Goal: Information Seeking & Learning: Check status

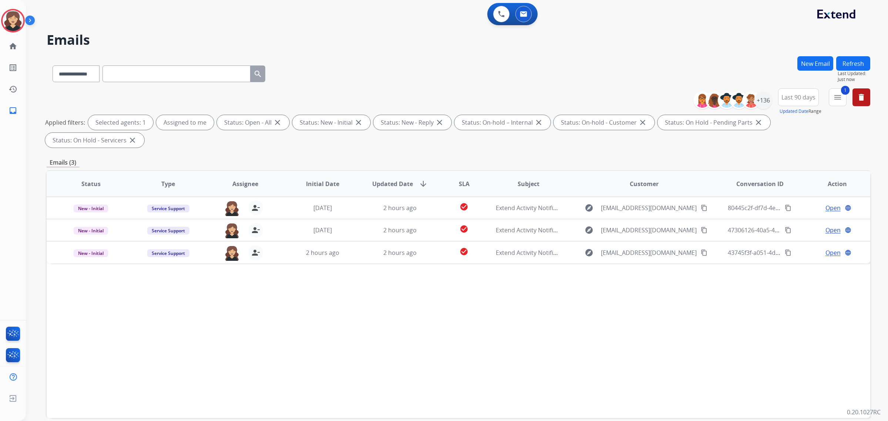
click at [193, 73] on input "text" at bounding box center [177, 74] width 148 height 17
click at [97, 69] on select "**********" at bounding box center [76, 74] width 46 height 17
select select "**********"
click at [53, 66] on select "**********" at bounding box center [76, 74] width 46 height 17
click at [208, 64] on div "**********" at bounding box center [159, 73] width 225 height 26
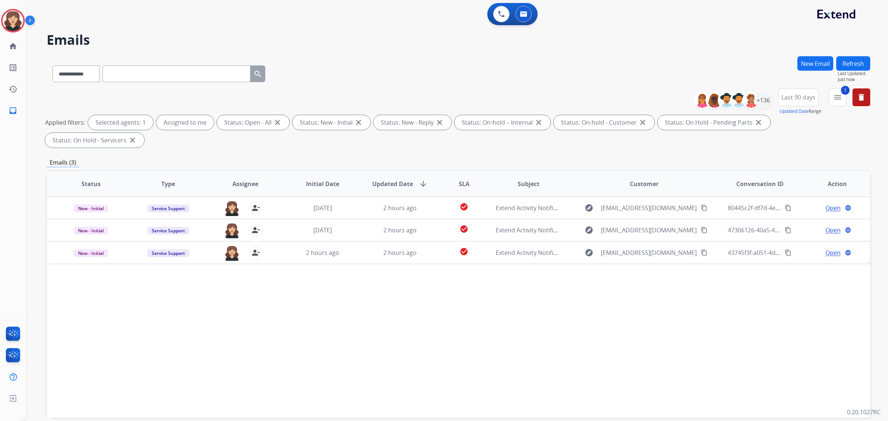
click at [215, 71] on input "text" at bounding box center [177, 74] width 148 height 17
paste input "**********"
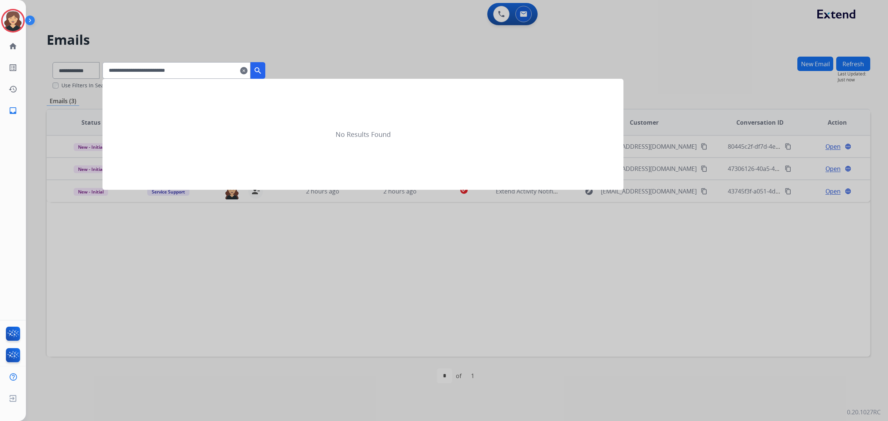
type input "**********"
click at [262, 73] on mat-icon "search" at bounding box center [258, 70] width 9 height 9
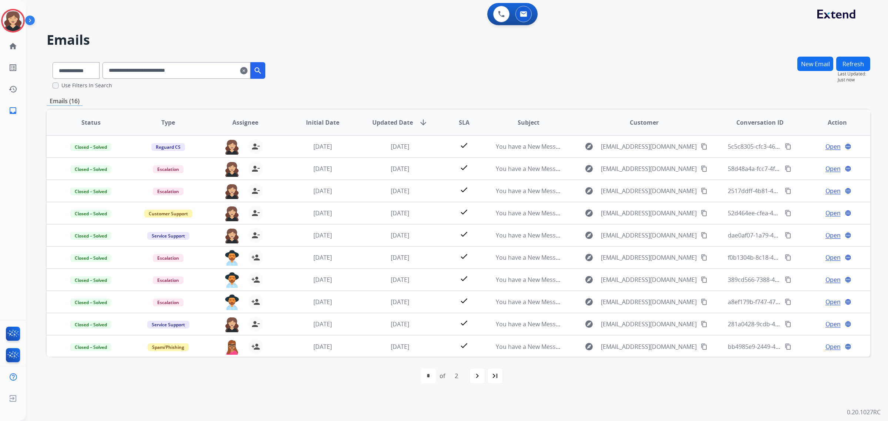
click at [851, 66] on button "Refresh" at bounding box center [854, 64] width 34 height 14
click at [850, 61] on button "Refresh" at bounding box center [854, 64] width 34 height 14
click at [9, 51] on link "home Home" at bounding box center [13, 46] width 21 height 21
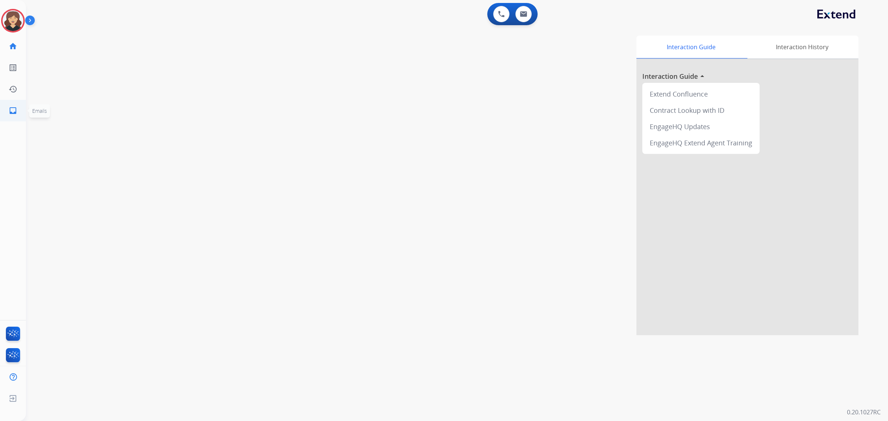
click at [12, 115] on mat-icon "inbox" at bounding box center [13, 110] width 9 height 9
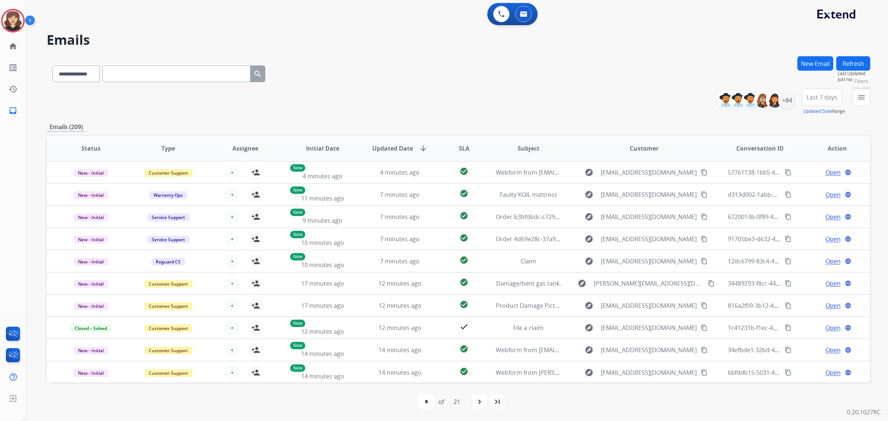
click at [857, 98] on mat-icon "menu" at bounding box center [861, 97] width 9 height 9
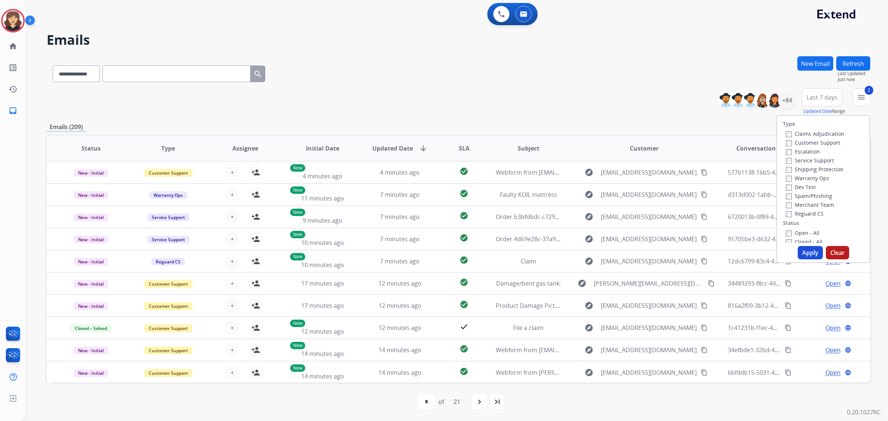
click at [807, 250] on button "Apply" at bounding box center [810, 252] width 25 height 13
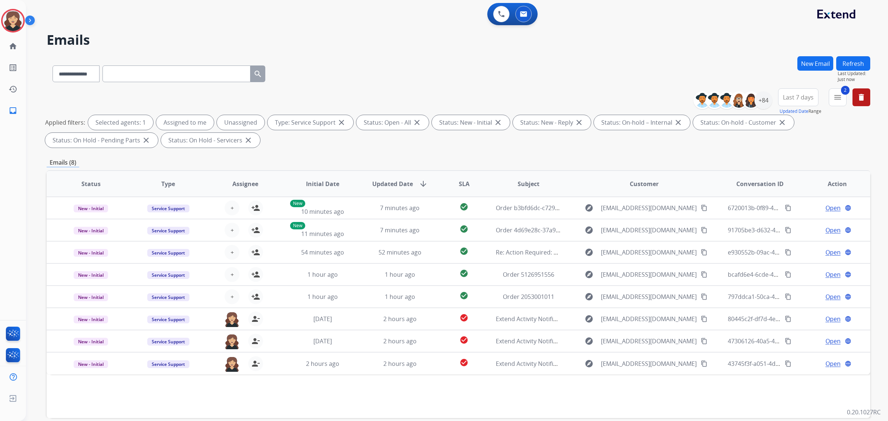
click at [680, 391] on div "Status Type Assignee Initial Date Updated Date arrow_downward SLA Subject Custo…" at bounding box center [459, 294] width 824 height 248
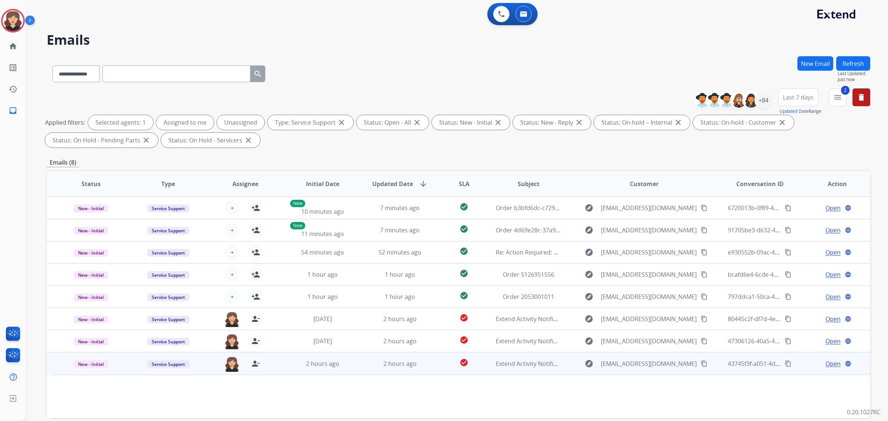
click at [827, 364] on span "Open" at bounding box center [833, 363] width 15 height 9
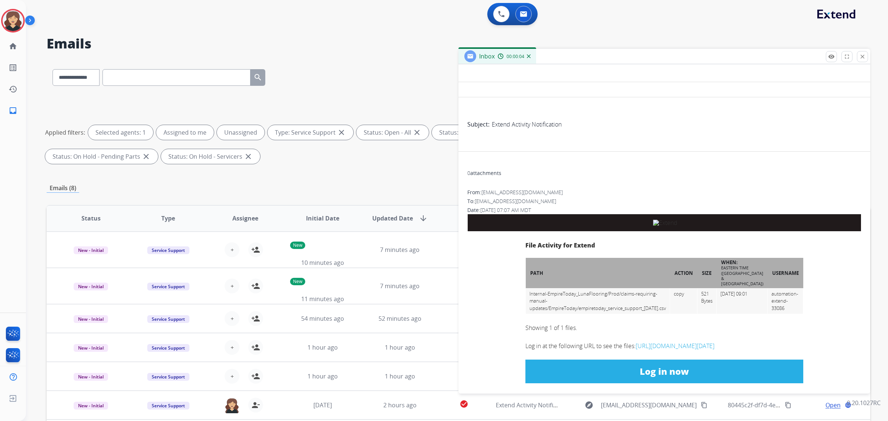
scroll to position [190, 0]
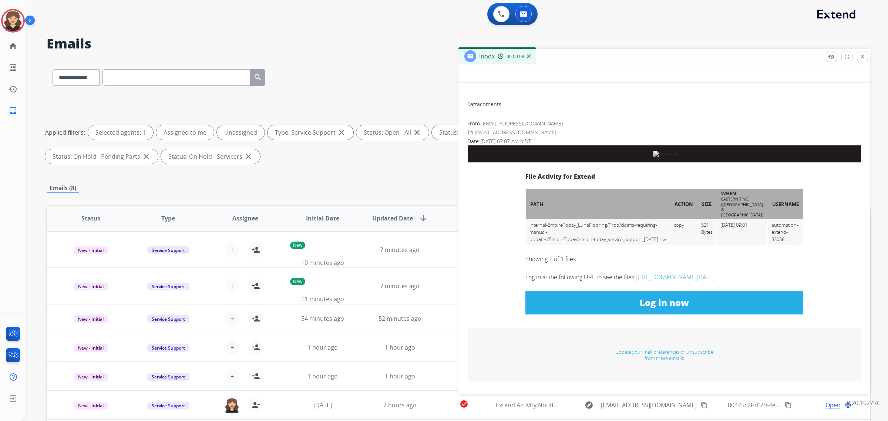
click at [612, 308] on link "Log in now" at bounding box center [665, 303] width 278 height 24
click at [863, 58] on p "Close" at bounding box center [863, 55] width 17 height 11
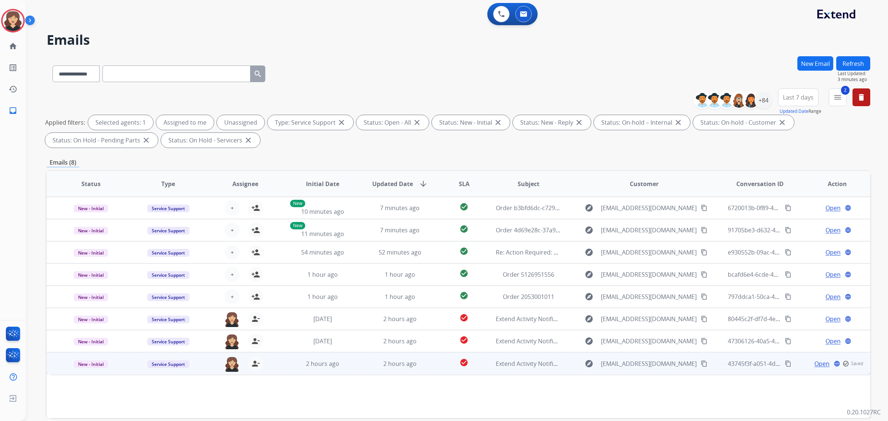
click at [86, 368] on td "New - Initial" at bounding box center [85, 363] width 77 height 22
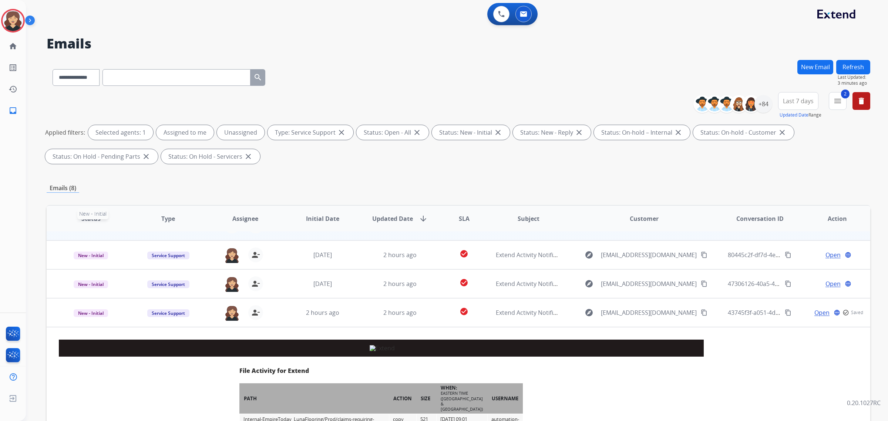
scroll to position [155, 0]
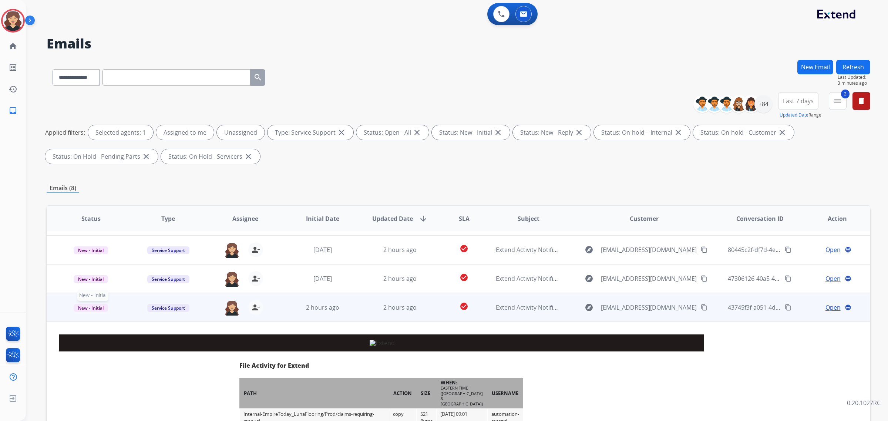
click at [89, 307] on span "New - Initial" at bounding box center [91, 308] width 34 height 8
click at [131, 264] on p "Closed – Solved" at bounding box center [135, 269] width 43 height 10
drag, startPoint x: 96, startPoint y: 78, endPoint x: 96, endPoint y: 84, distance: 6.3
click at [96, 78] on select "**********" at bounding box center [76, 77] width 46 height 17
select select "**********"
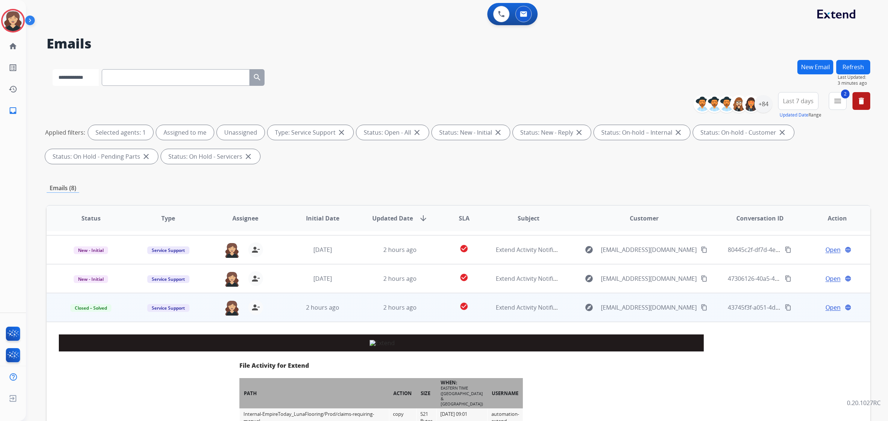
click at [53, 69] on select "**********" at bounding box center [76, 77] width 46 height 17
click at [138, 80] on input "text" at bounding box center [177, 77] width 148 height 17
paste input "**********"
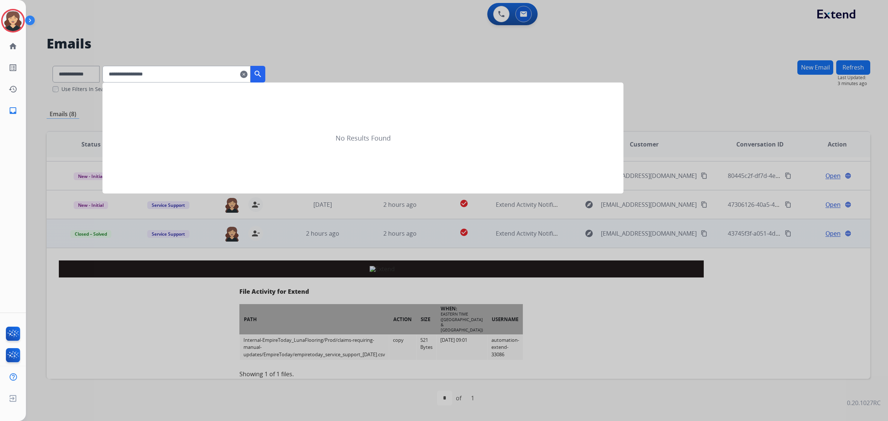
type input "**********"
click at [262, 74] on mat-icon "search" at bounding box center [258, 74] width 9 height 9
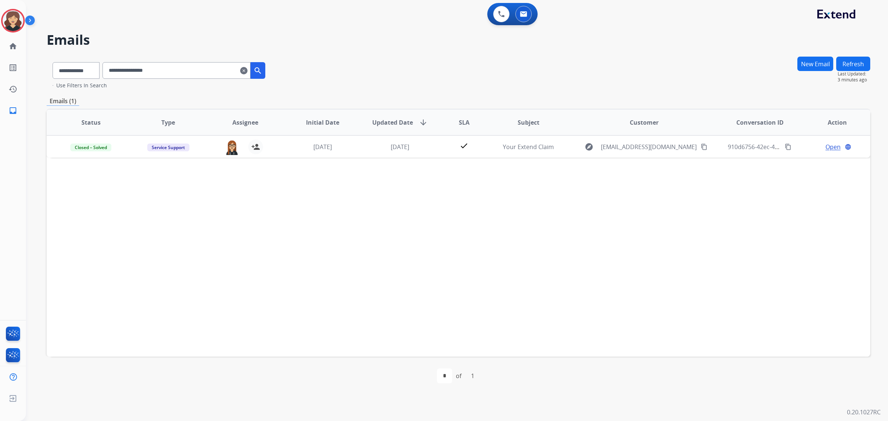
scroll to position [0, 0]
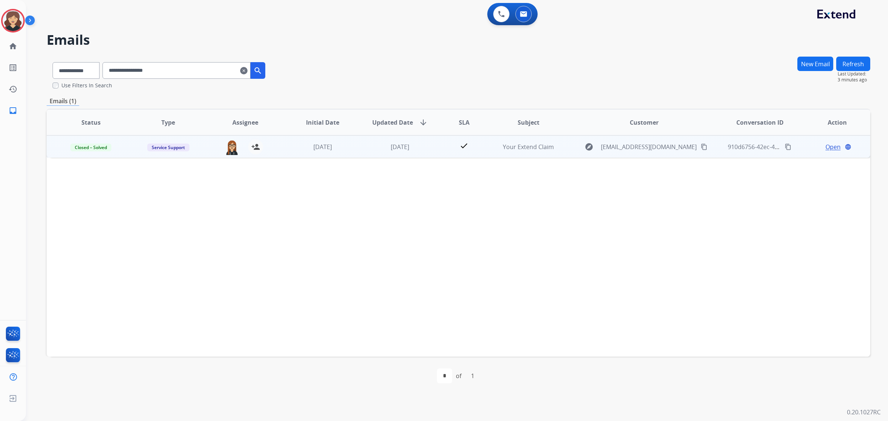
click at [826, 147] on span "Open" at bounding box center [833, 147] width 15 height 9
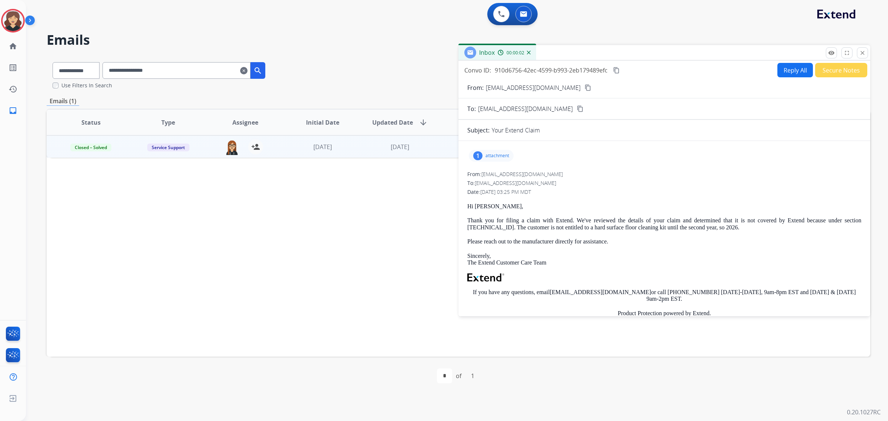
click at [606, 72] on span "910d6756-42ec-4599-b993-2eb179489efc" at bounding box center [551, 70] width 113 height 8
click at [617, 68] on mat-icon "content_copy" at bounding box center [616, 70] width 7 height 7
click at [861, 54] on mat-icon "close" at bounding box center [863, 53] width 7 height 7
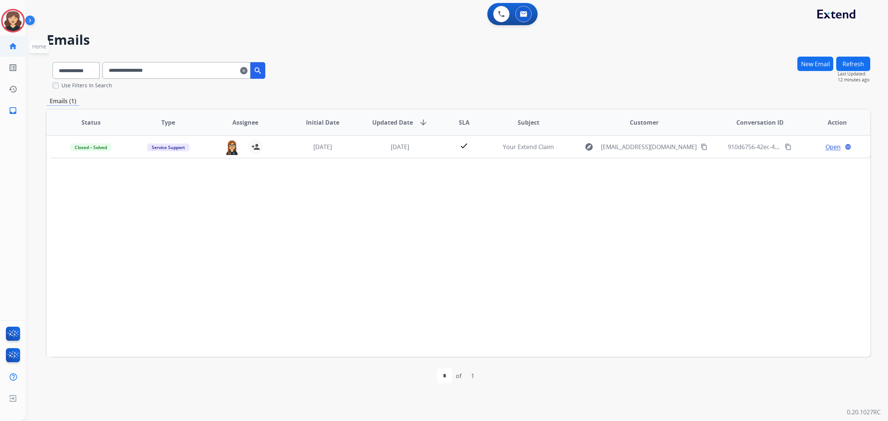
click at [10, 38] on link "home Home" at bounding box center [13, 46] width 21 height 21
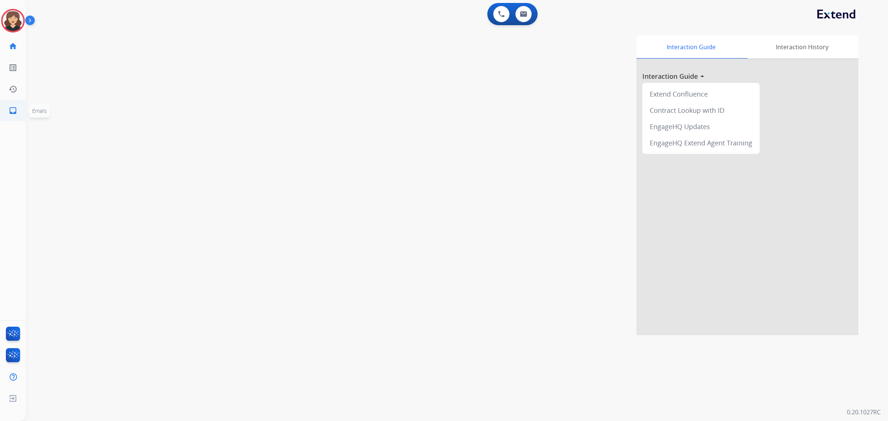
drag, startPoint x: 10, startPoint y: 111, endPoint x: 14, endPoint y: 111, distance: 4.1
click at [14, 111] on mat-icon "inbox" at bounding box center [13, 110] width 9 height 9
select select "**********"
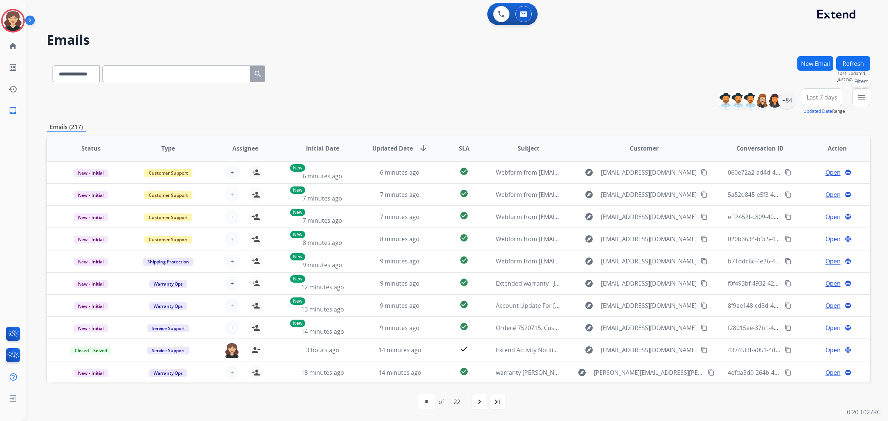
click at [867, 96] on button "menu Filters" at bounding box center [862, 97] width 18 height 18
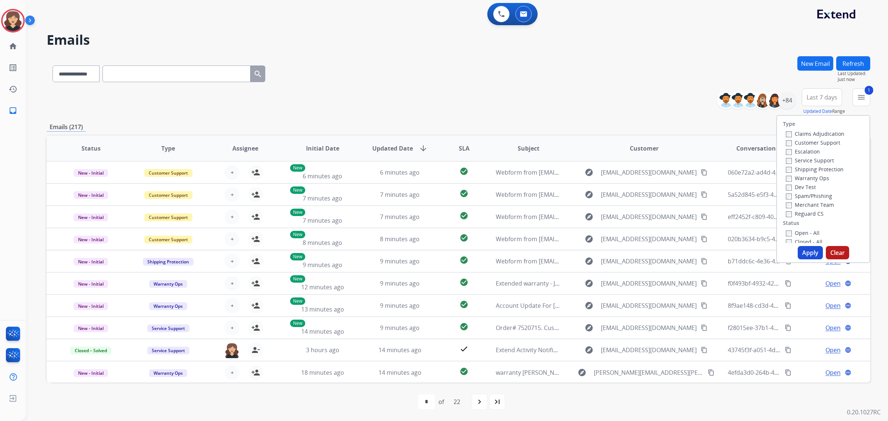
click at [810, 257] on button "Apply" at bounding box center [810, 252] width 25 height 13
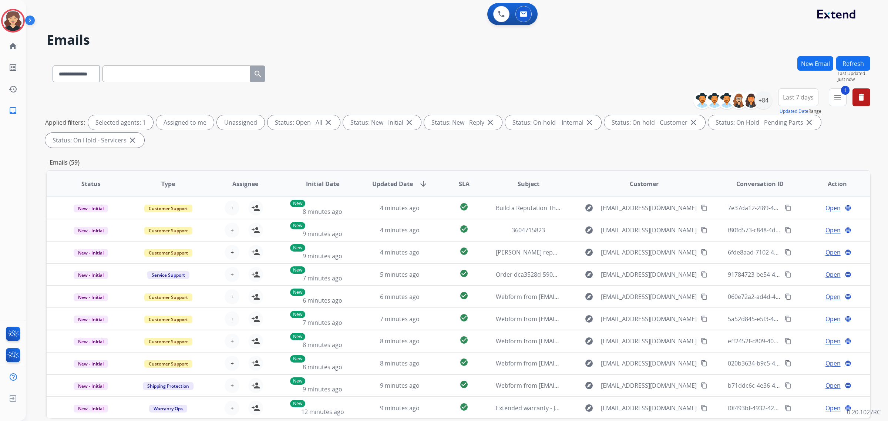
click at [791, 99] on span "Last 7 days" at bounding box center [798, 97] width 31 height 3
click at [794, 189] on div "Last 90 days" at bounding box center [796, 187] width 41 height 11
click at [763, 101] on div "+136" at bounding box center [764, 100] width 18 height 18
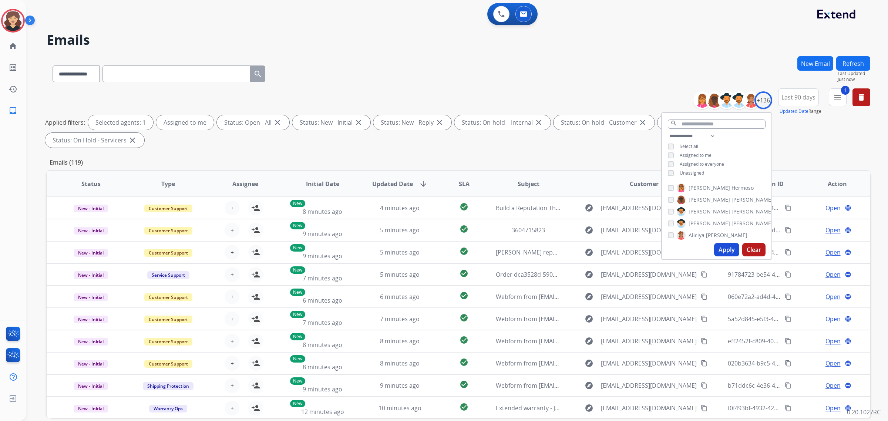
click at [729, 247] on button "Apply" at bounding box center [727, 249] width 25 height 13
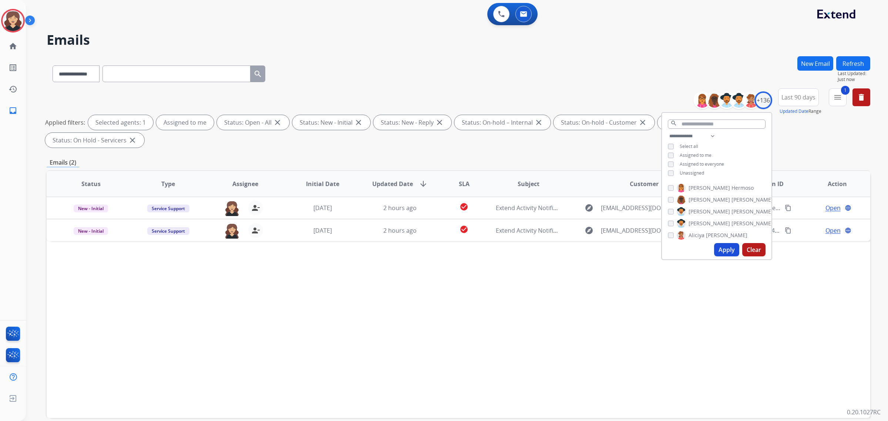
click at [406, 264] on div "Status Type Assignee Initial Date Updated Date arrow_downward SLA Subject Custo…" at bounding box center [459, 294] width 824 height 248
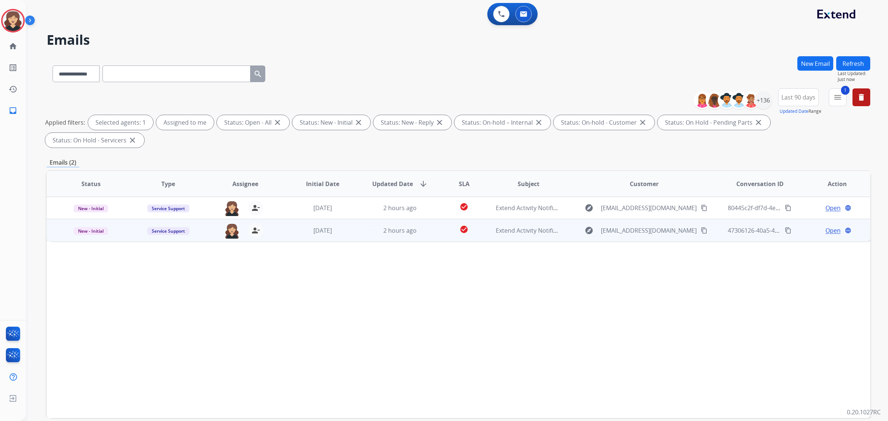
click at [826, 226] on span "Open" at bounding box center [833, 230] width 15 height 9
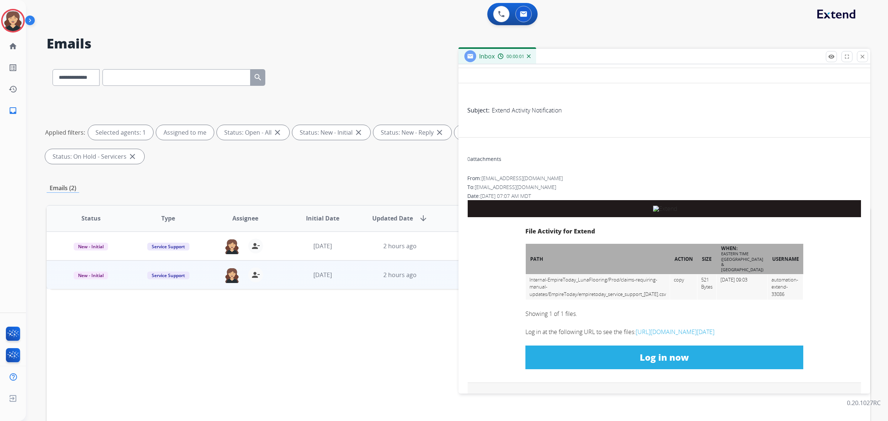
scroll to position [204, 0]
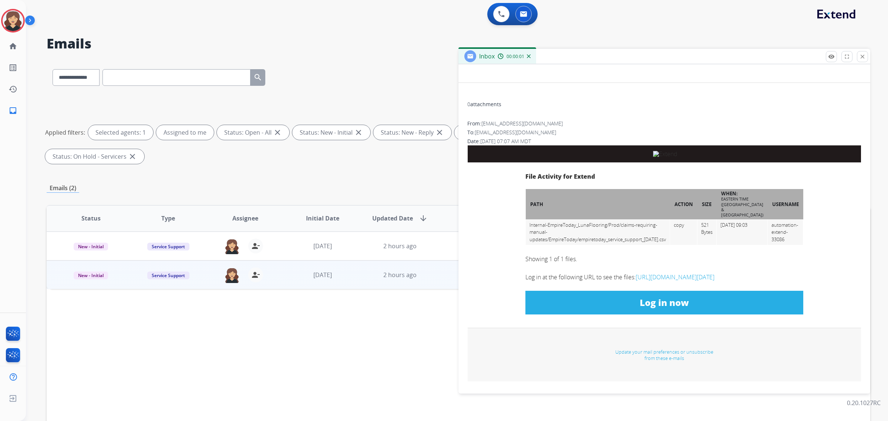
click at [622, 291] on link "Log in now" at bounding box center [665, 303] width 278 height 24
click at [860, 58] on p "Close" at bounding box center [863, 55] width 17 height 11
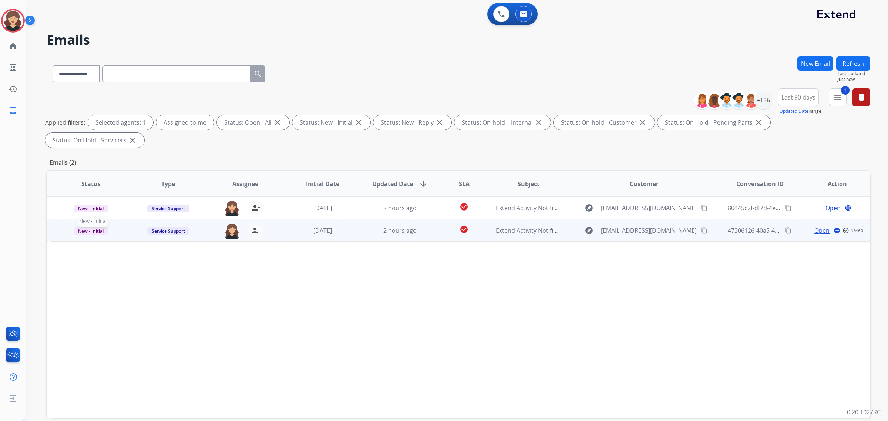
click at [80, 227] on span "New - Initial" at bounding box center [91, 231] width 34 height 8
click at [131, 295] on p "Closed – Solved" at bounding box center [135, 300] width 43 height 10
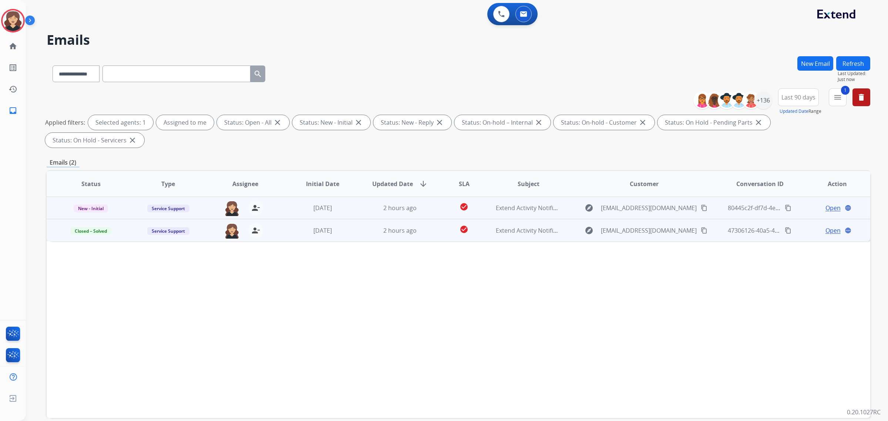
click at [837, 204] on div "Open language" at bounding box center [837, 208] width 65 height 9
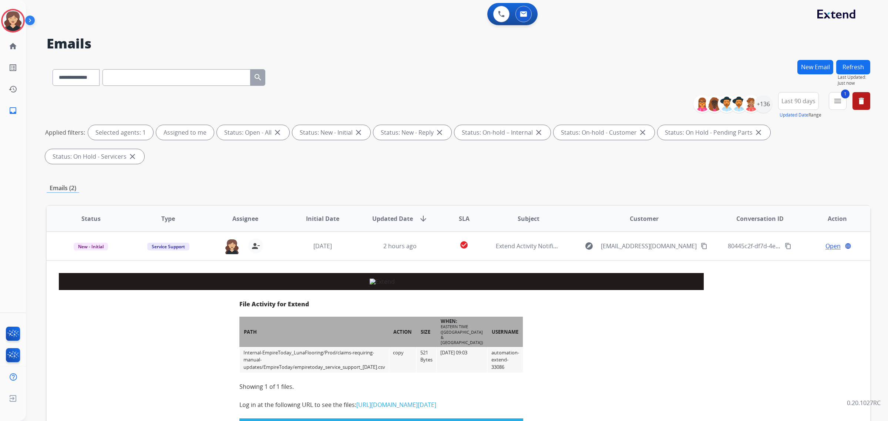
click at [824, 206] on th "Action" at bounding box center [831, 219] width 77 height 26
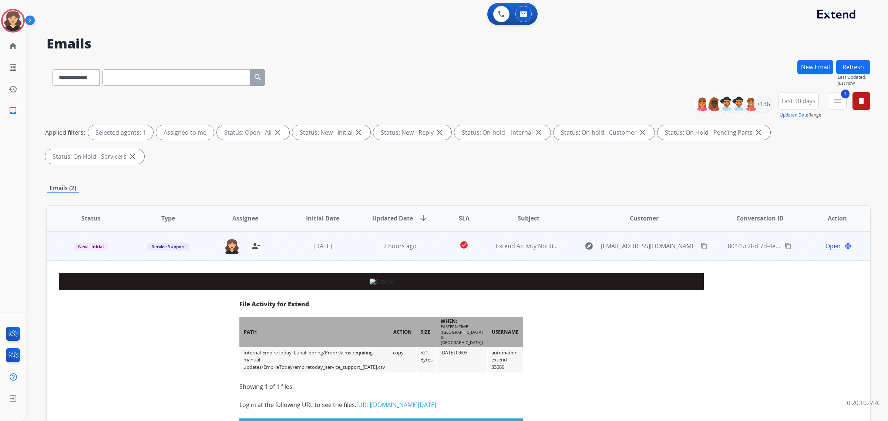
click at [826, 242] on span "Open" at bounding box center [833, 246] width 15 height 9
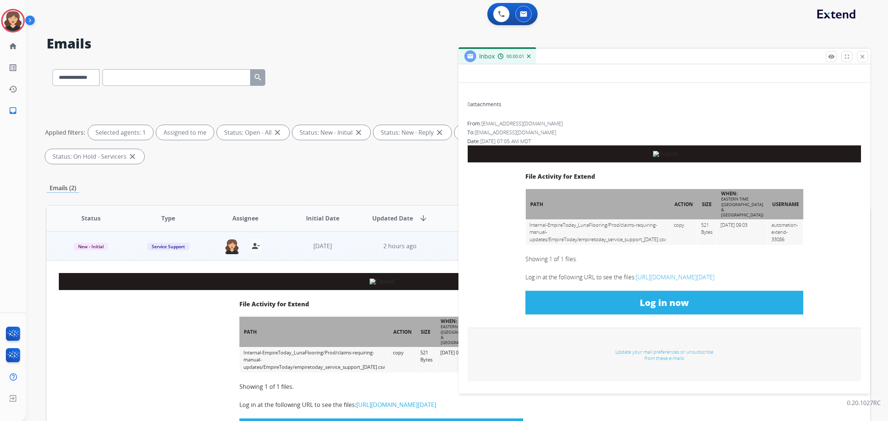
click at [602, 291] on link "Log in now" at bounding box center [665, 303] width 278 height 24
click at [867, 56] on p "Close" at bounding box center [863, 55] width 17 height 11
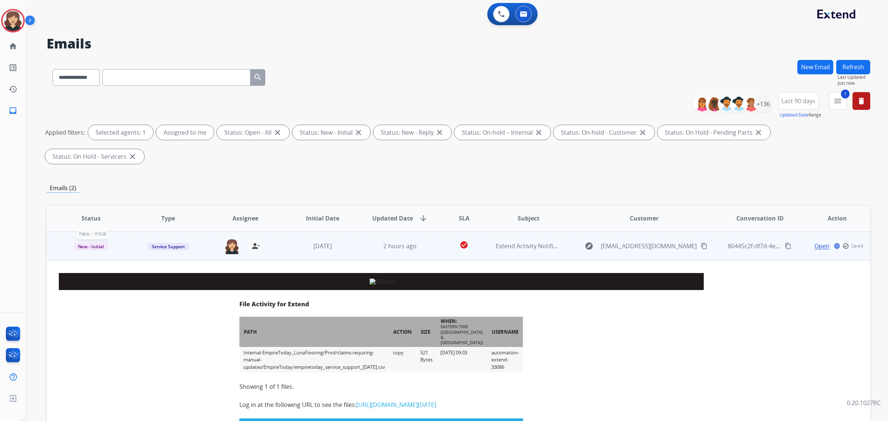
click at [83, 243] on span "New - Initial" at bounding box center [91, 247] width 34 height 8
click at [123, 307] on p "Closed – Solved" at bounding box center [135, 312] width 43 height 10
click at [304, 177] on div "Emails (2)" at bounding box center [459, 188] width 824 height 28
click at [854, 62] on button "Refresh" at bounding box center [854, 67] width 34 height 14
